Goal: Task Accomplishment & Management: Manage account settings

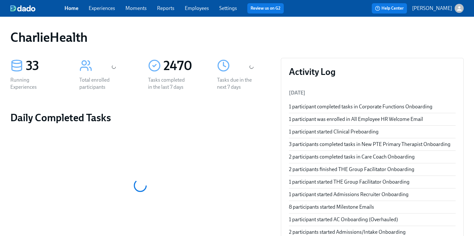
click at [201, 12] on span "Employees" at bounding box center [197, 8] width 24 height 7
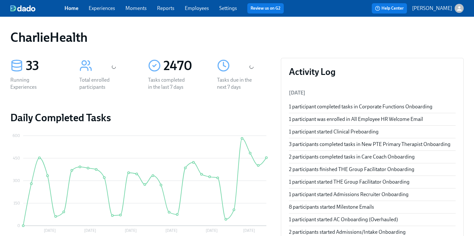
click at [198, 9] on link "Employees" at bounding box center [197, 8] width 24 height 6
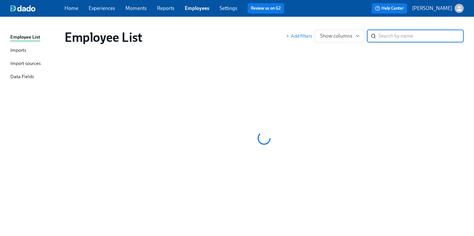
click at [416, 30] on input "search" at bounding box center [420, 36] width 85 height 13
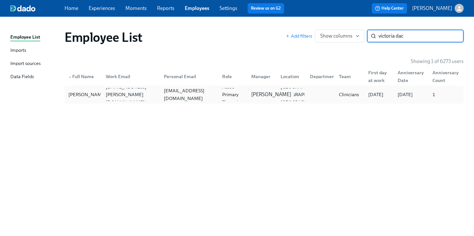
type input "victoria dac"
click at [274, 93] on div "Sarah Taormino" at bounding box center [270, 94] width 45 height 7
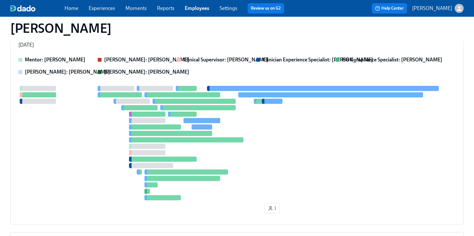
scroll to position [76, 0]
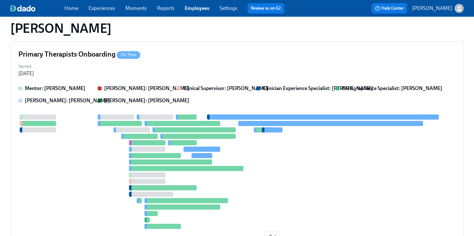
click at [265, 90] on strong "Clinician Experience Specialist: Savannah Doherty" at bounding box center [318, 88] width 110 height 6
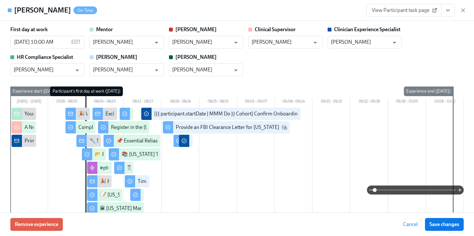
click at [446, 11] on icon "View task page" at bounding box center [447, 10] width 6 height 6
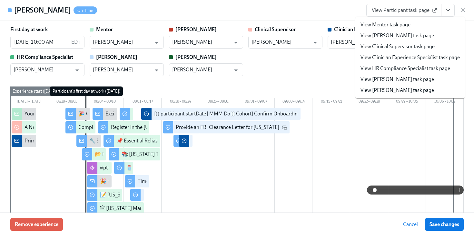
click at [378, 64] on li "View HR Compliance Specialist task page" at bounding box center [410, 68] width 110 height 11
click at [383, 67] on link "View HR Compliance Specialist task page" at bounding box center [405, 68] width 90 height 7
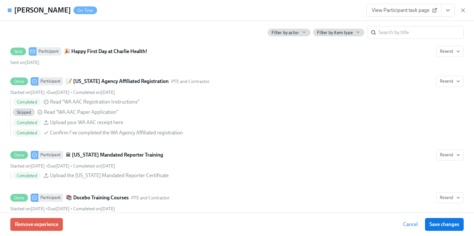
scroll to position [0, 0]
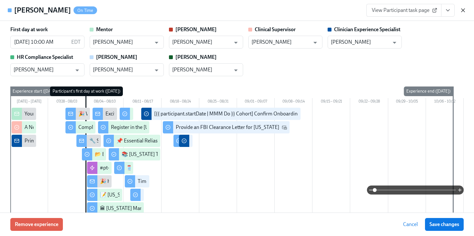
click at [462, 12] on icon "button" at bounding box center [462, 10] width 6 height 6
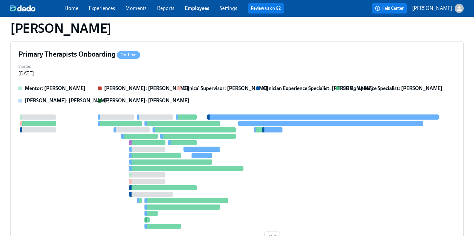
click at [197, 13] on div "Home Experiences Moments Reports Employees Settings Review us on G2" at bounding box center [176, 8] width 225 height 10
click at [198, 6] on link "Employees" at bounding box center [197, 8] width 24 height 6
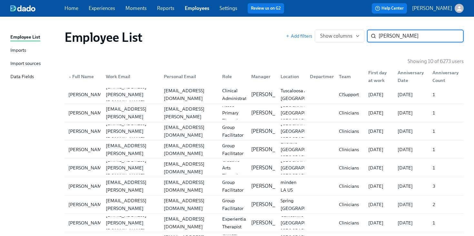
type input "ellis"
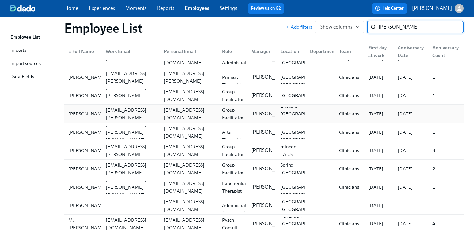
scroll to position [35, 0]
click at [215, 117] on div "hecafawv@gmail.com" at bounding box center [188, 114] width 58 height 13
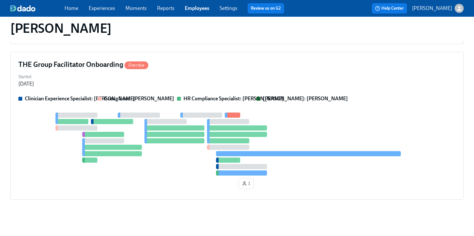
scroll to position [345, 0]
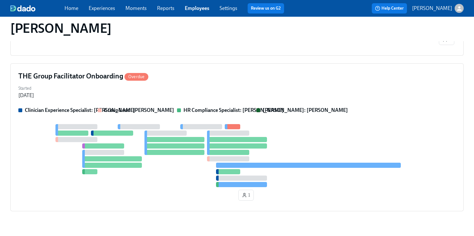
click at [218, 99] on div "THE Group Facilitator Onboarding Overdue Started Jul 31, 2025 Clinician Experie…" at bounding box center [236, 137] width 453 height 148
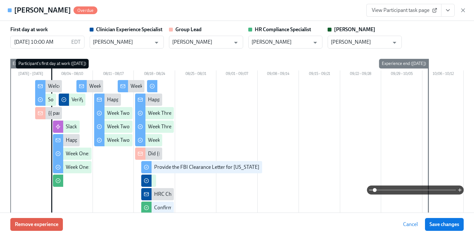
click at [452, 12] on button "View task page" at bounding box center [448, 10] width 14 height 13
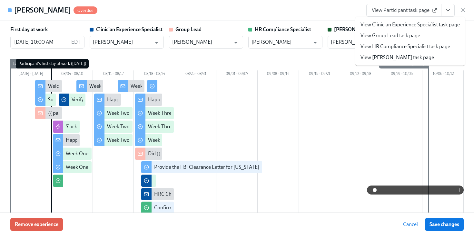
click at [408, 48] on link "View HR Compliance Specialist task page" at bounding box center [405, 46] width 90 height 7
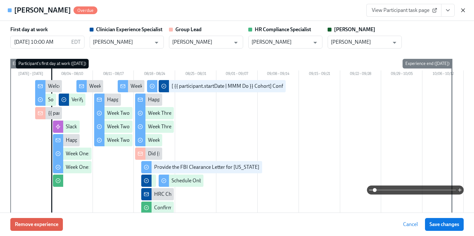
click at [463, 11] on icon "button" at bounding box center [462, 10] width 6 height 6
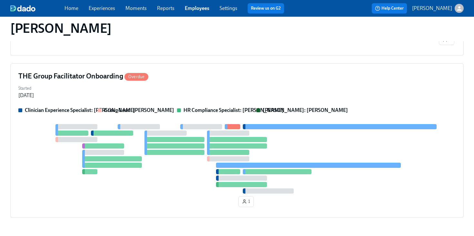
click at [194, 6] on link "Employees" at bounding box center [197, 8] width 24 height 6
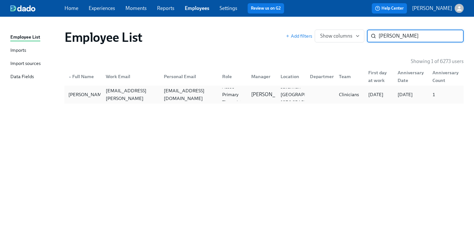
type input "molly zi"
click at [185, 87] on div "Molly Ziblut molly.ziblut@charliehealth.com mkziblut@gmail.com Assoc Primary Th…" at bounding box center [263, 95] width 399 height 18
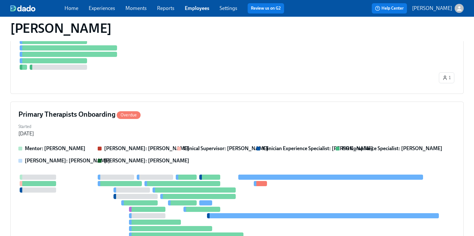
scroll to position [206, 0]
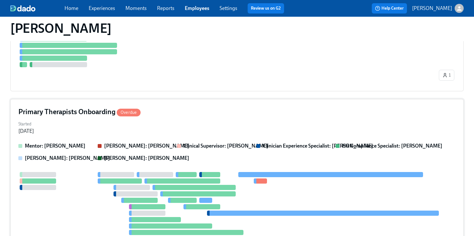
click at [174, 109] on div "Primary Therapists Onboarding Overdue" at bounding box center [236, 112] width 437 height 10
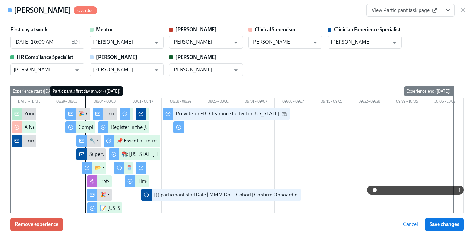
click at [448, 10] on icon "View task page" at bounding box center [447, 11] width 3 height 2
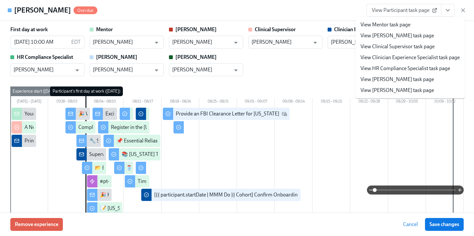
click at [381, 65] on li "View HR Compliance Specialist task page" at bounding box center [410, 68] width 110 height 11
click at [395, 69] on link "View HR Compliance Specialist task page" at bounding box center [405, 68] width 90 height 7
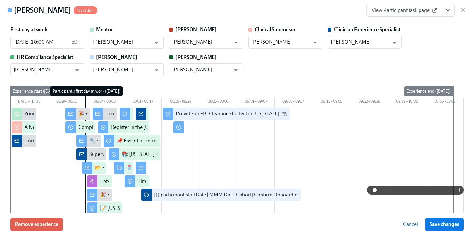
click at [463, 6] on div "View Participant task page" at bounding box center [416, 10] width 100 height 13
click at [463, 10] on icon "button" at bounding box center [462, 10] width 3 height 3
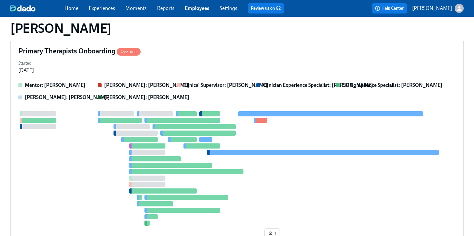
scroll to position [274, 0]
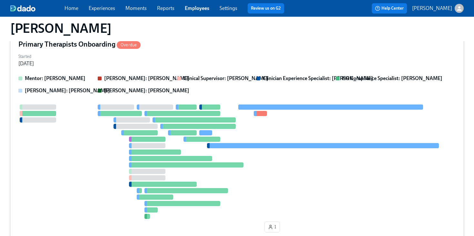
click at [244, 80] on strong "Clinical Supervisor: Brian Lookadoo" at bounding box center [225, 78] width 85 height 6
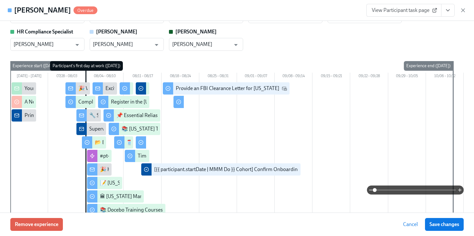
scroll to position [0, 0]
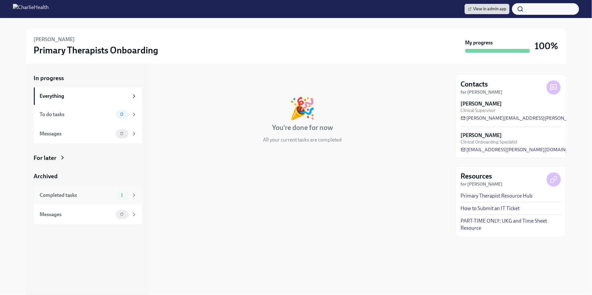
click at [98, 191] on div "Completed tasks 1" at bounding box center [88, 195] width 97 height 9
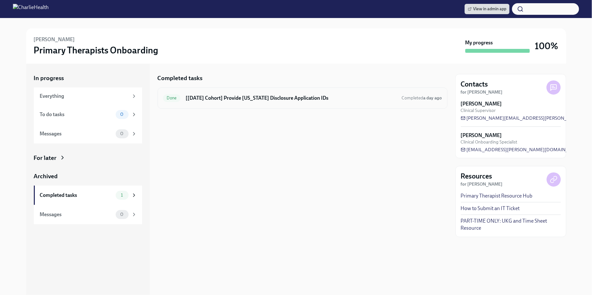
click at [249, 98] on h6 "[[DATE] Cohort] Provide [US_STATE] Disclosure Application IDs" at bounding box center [291, 98] width 211 height 7
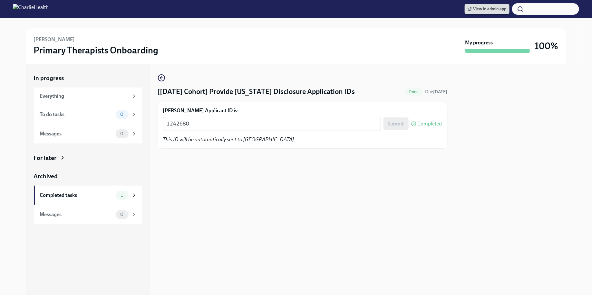
click at [495, 8] on span "View in admin app" at bounding box center [487, 9] width 38 height 6
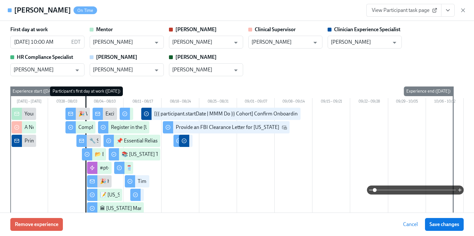
scroll to position [0, 8142]
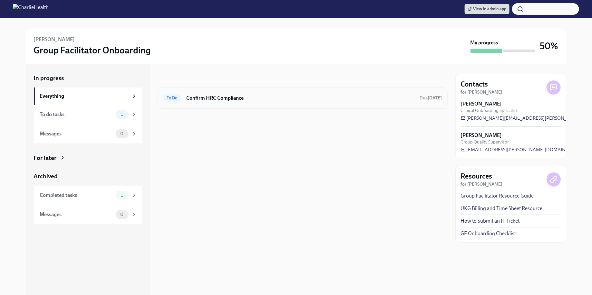
click at [272, 97] on h6 "Confirm HRC Compliance" at bounding box center [301, 98] width 228 height 7
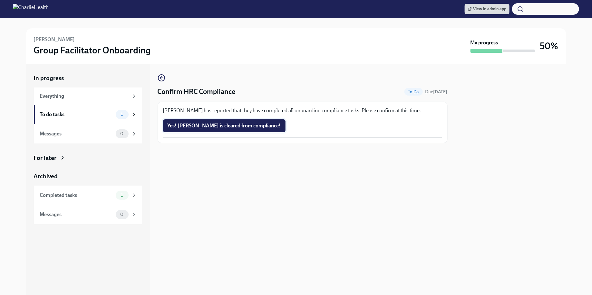
click at [217, 129] on span "Yes! Heather is cleared from compliance!" at bounding box center [224, 126] width 113 height 6
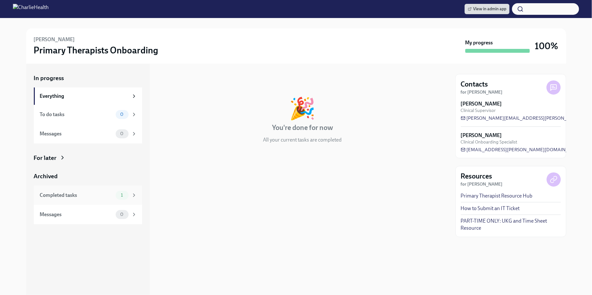
click at [84, 201] on div "Completed tasks 1" at bounding box center [88, 195] width 108 height 19
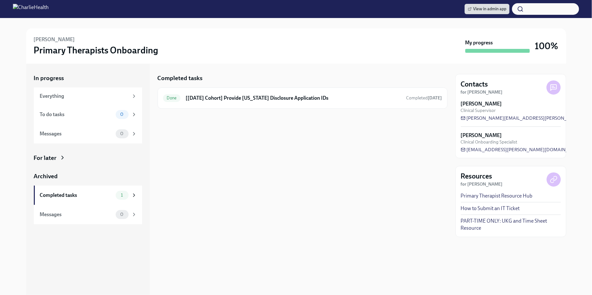
click at [210, 141] on div "Completed tasks Done [[DATE] Cohort] Provide [US_STATE] Disclosure Application …" at bounding box center [303, 180] width 290 height 232
